Goal: Task Accomplishment & Management: Use online tool/utility

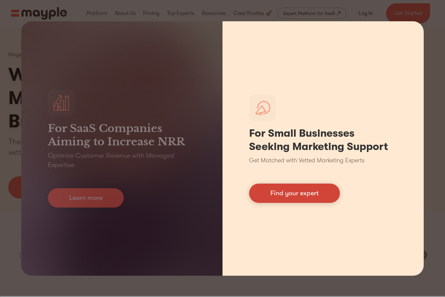
click at [274, 195] on link "Find your expert" at bounding box center [294, 193] width 91 height 19
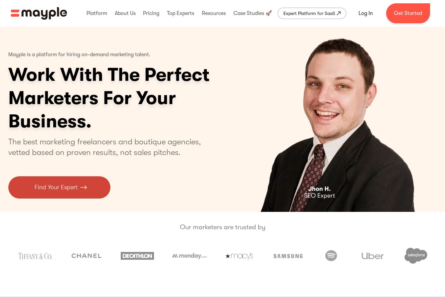
click at [80, 185] on img at bounding box center [83, 187] width 7 height 9
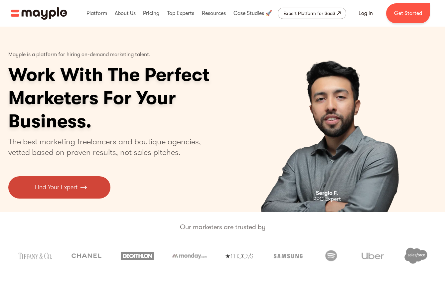
click at [67, 184] on p "Find Your Expert" at bounding box center [56, 187] width 43 height 9
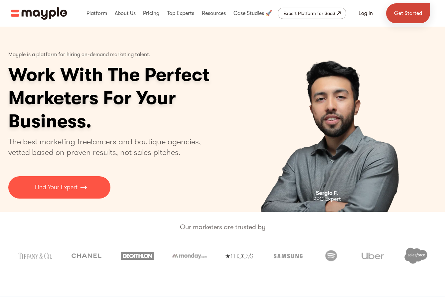
click at [405, 13] on link "Get Started" at bounding box center [408, 13] width 44 height 20
click at [308, 14] on div "Expert Platform for SaaS" at bounding box center [310, 13] width 52 height 8
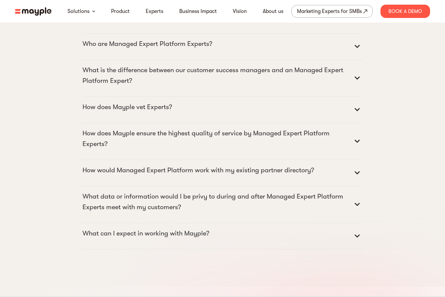
scroll to position [2986, 0]
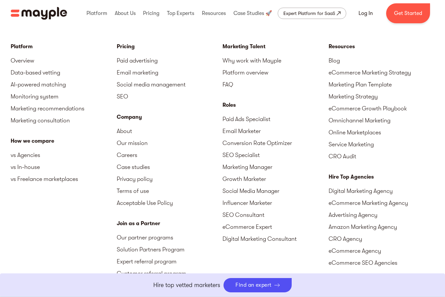
scroll to position [3019, 0]
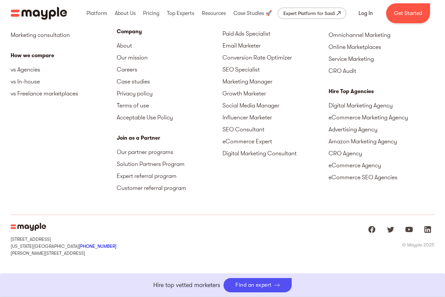
click at [256, 289] on link "Boost Your eCommerce Business Mayple's in your corner to help you make the righ…" at bounding box center [222, 286] width 445 height 24
